Goal: Task Accomplishment & Management: Manage account settings

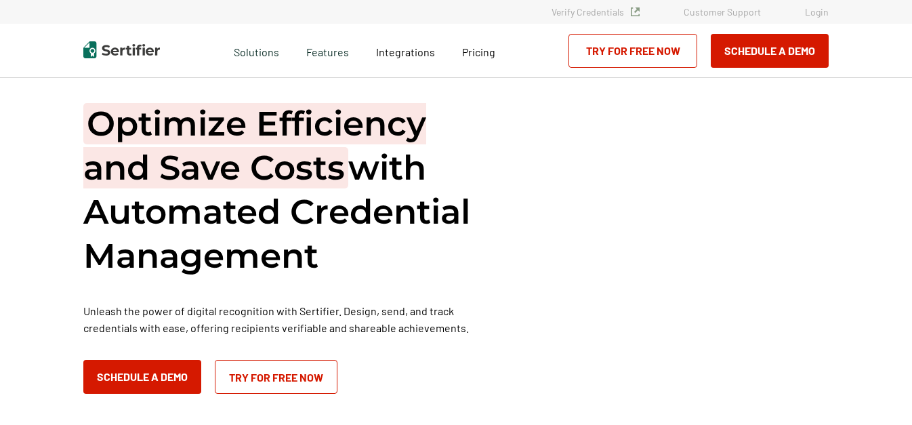
click at [821, 11] on link "Login" at bounding box center [817, 12] width 24 height 12
click at [592, 10] on link "Verify Credentials" at bounding box center [595, 12] width 88 height 12
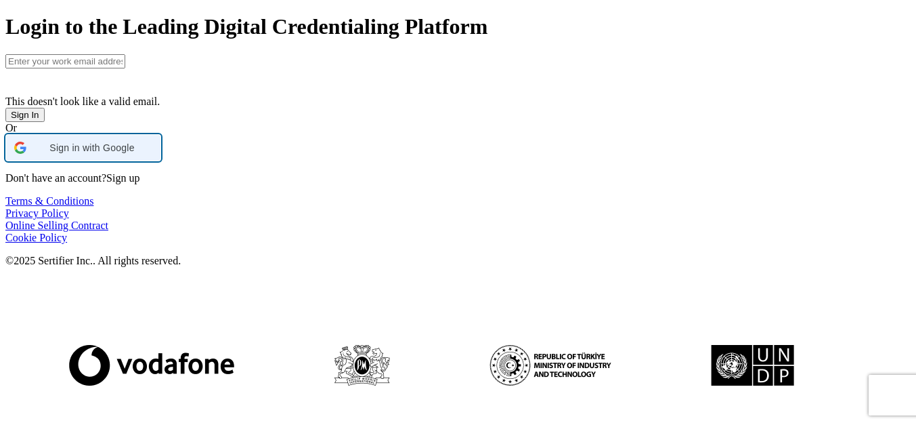
click at [152, 153] on span "Sign in with Google" at bounding box center [92, 147] width 121 height 11
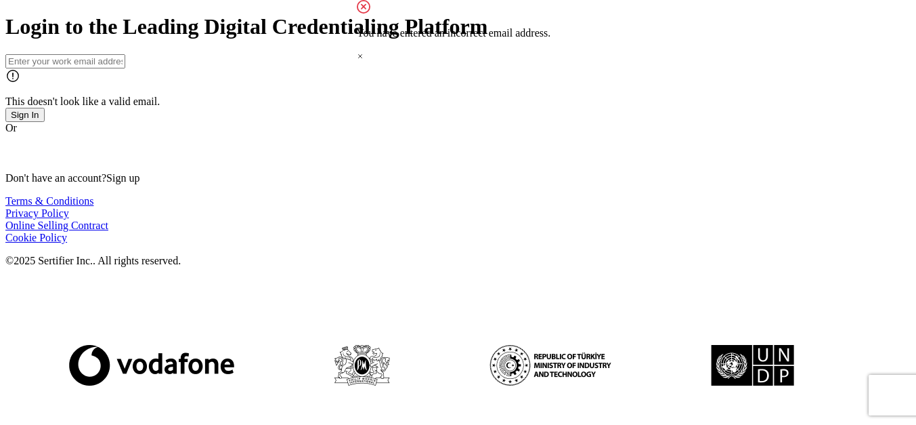
click at [141, 67] on div "Login to the Leading Digital Credentialing Platform This doesn't look like a va…" at bounding box center [457, 98] width 905 height 169
